Goal: Task Accomplishment & Management: Manage account settings

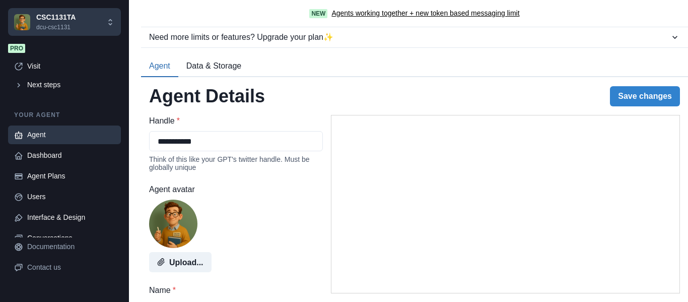
select select "********"
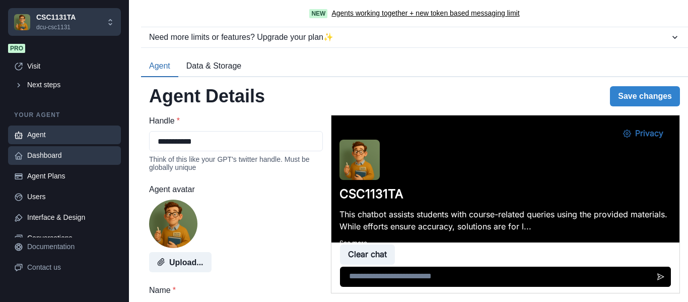
click at [49, 154] on div "Dashboard" at bounding box center [71, 155] width 88 height 11
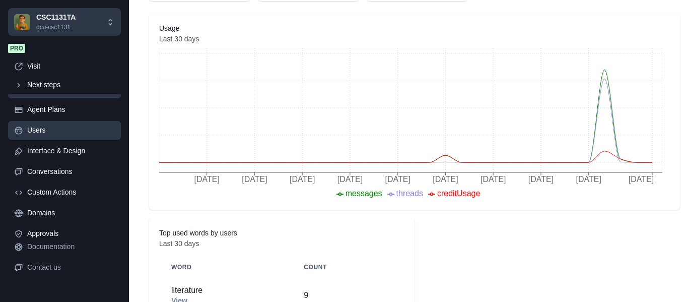
scroll to position [66, 0]
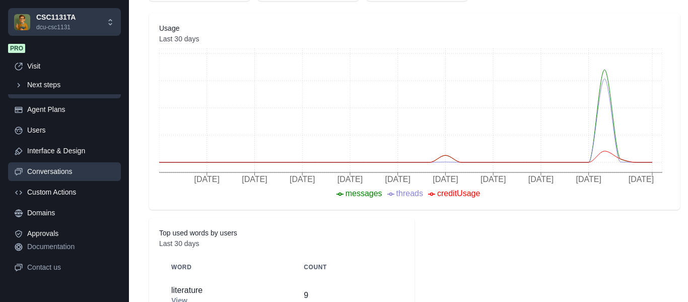
click at [60, 172] on div "Conversations" at bounding box center [71, 171] width 88 height 11
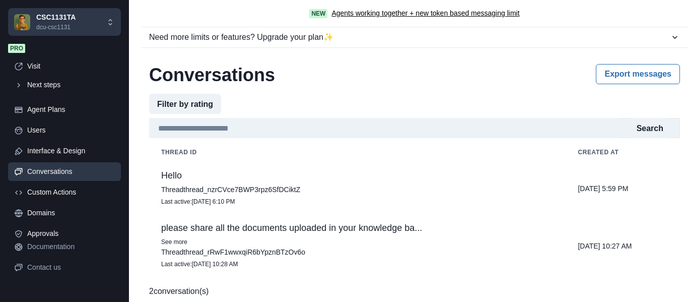
scroll to position [5, 0]
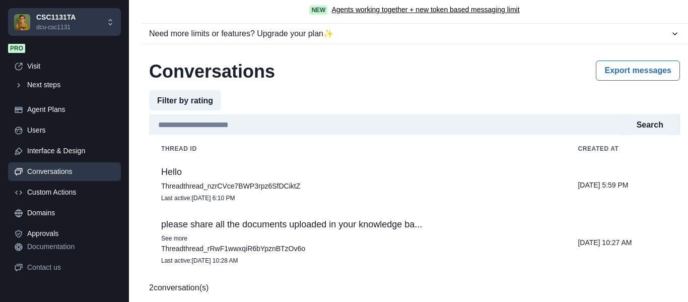
click at [337, 226] on p "please share all the documents uploaded in your knowledge ba..." at bounding box center [357, 224] width 392 height 10
click at [8, 301] on icon "Close" at bounding box center [4, 308] width 8 height 8
click at [293, 179] on td "Hello Thread thread_nzrCVce7BWP3rpz6SfDCiktZ Last active : [DATE] 6:10 PM" at bounding box center [357, 185] width 417 height 52
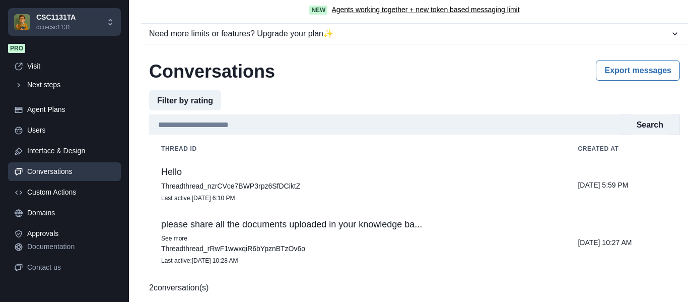
click at [8, 301] on icon "Close" at bounding box center [4, 308] width 8 height 8
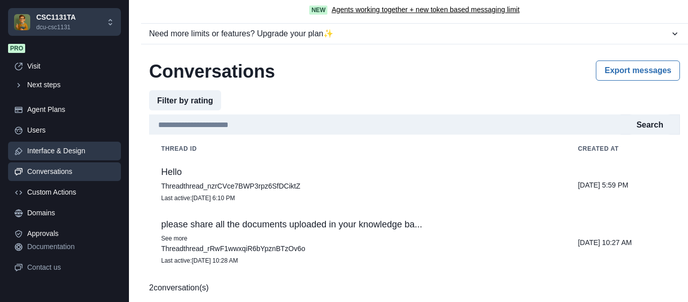
scroll to position [0, 0]
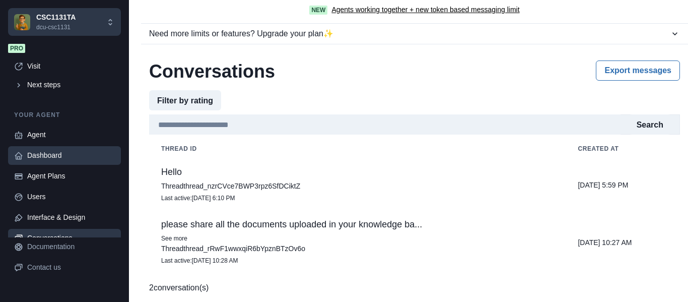
click at [57, 156] on div "Dashboard" at bounding box center [71, 155] width 88 height 11
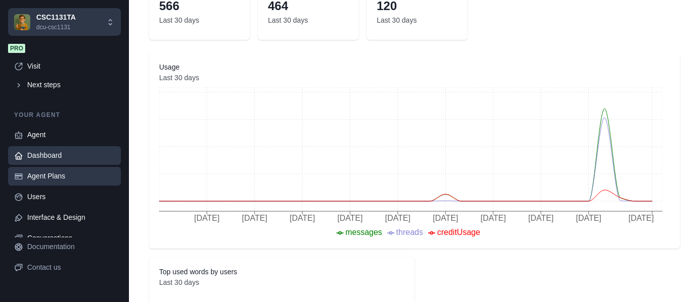
scroll to position [72, 0]
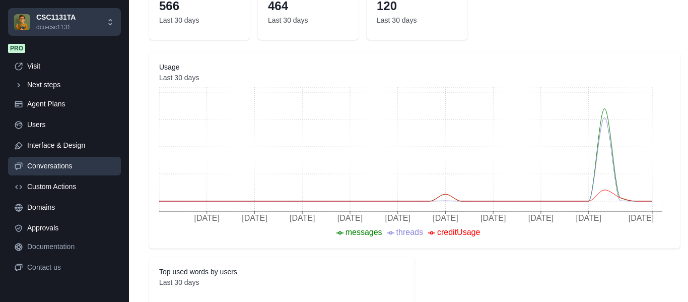
click at [55, 166] on div "Conversations" at bounding box center [71, 166] width 88 height 11
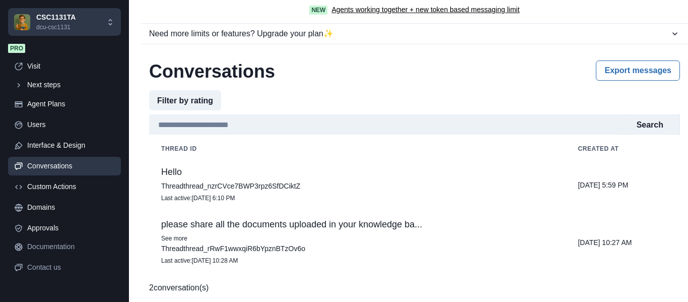
scroll to position [5, 0]
click at [55, 166] on div "Conversations" at bounding box center [71, 166] width 88 height 11
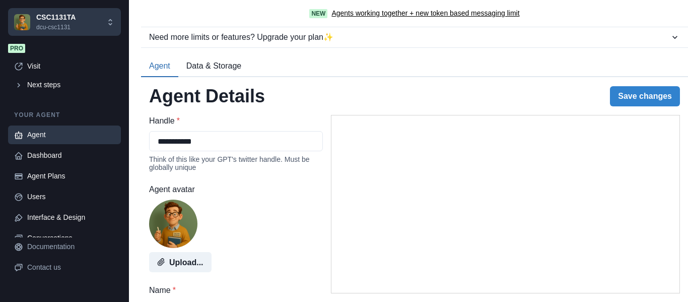
select select "********"
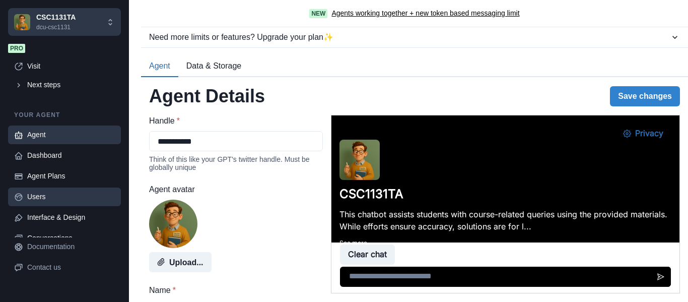
scroll to position [72, 0]
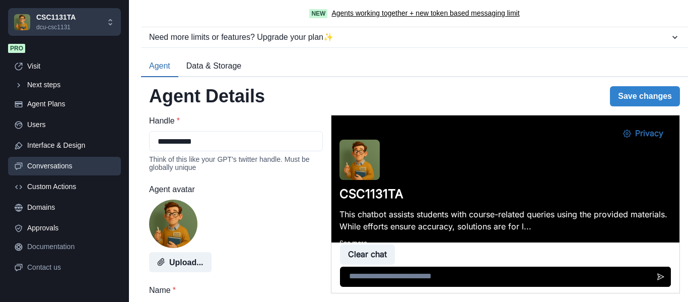
click at [52, 165] on div "Conversations" at bounding box center [71, 166] width 88 height 11
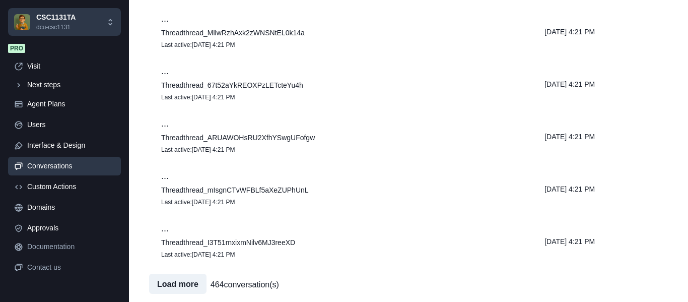
scroll to position [0, 0]
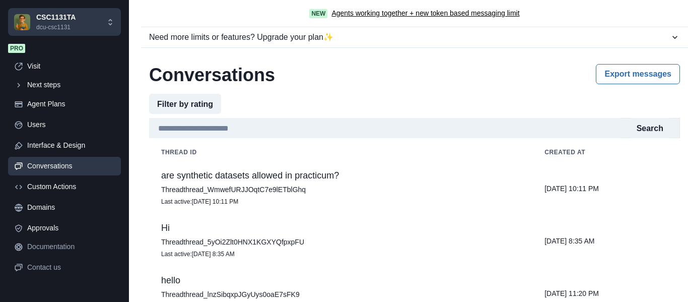
click at [265, 174] on p "are synthetic datasets allowed in practicum?" at bounding box center [340, 175] width 359 height 10
click at [8, 301] on icon "Close" at bounding box center [4, 308] width 8 height 8
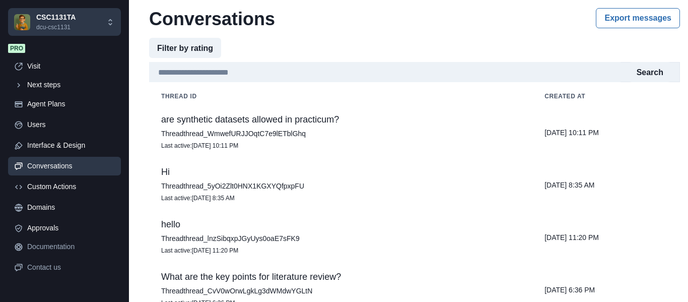
scroll to position [156, 0]
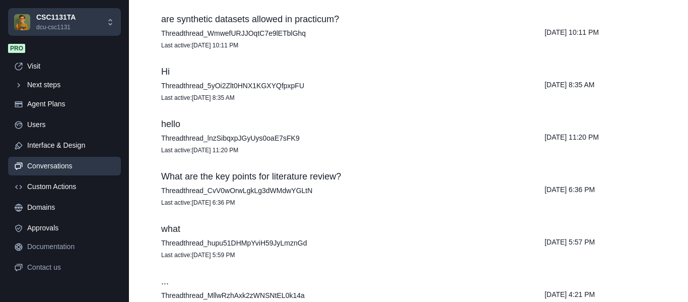
click at [353, 184] on td "What are the key points for literature review? Thread thread_CvV0wOrwLgkLg3dWMd…" at bounding box center [340, 189] width 383 height 52
click at [8, 301] on icon "Close" at bounding box center [4, 308] width 8 height 8
click at [280, 137] on p "Thread thread_lnzSibqxpJGyUys0oaE7sFK9" at bounding box center [340, 138] width 359 height 10
click at [8, 301] on button "Close" at bounding box center [4, 308] width 8 height 12
click at [385, 96] on p "Last active : Sep 23, 2025 8:35 AM" at bounding box center [340, 98] width 359 height 10
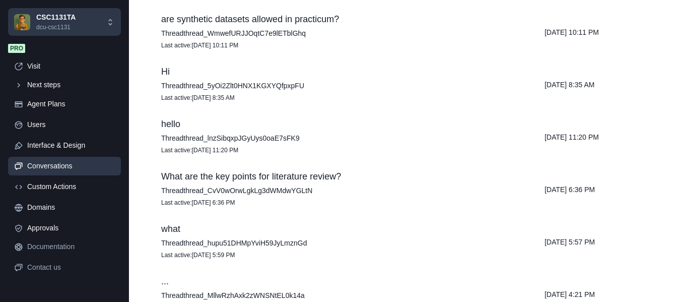
scroll to position [0, 0]
click at [8, 301] on icon "Close" at bounding box center [4, 308] width 8 height 8
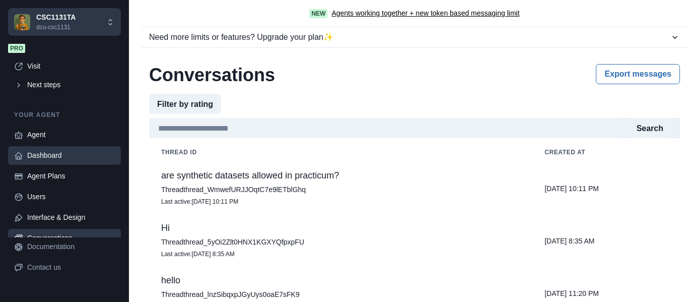
click at [43, 156] on div "Dashboard" at bounding box center [71, 155] width 88 height 11
